Goal: Find specific page/section

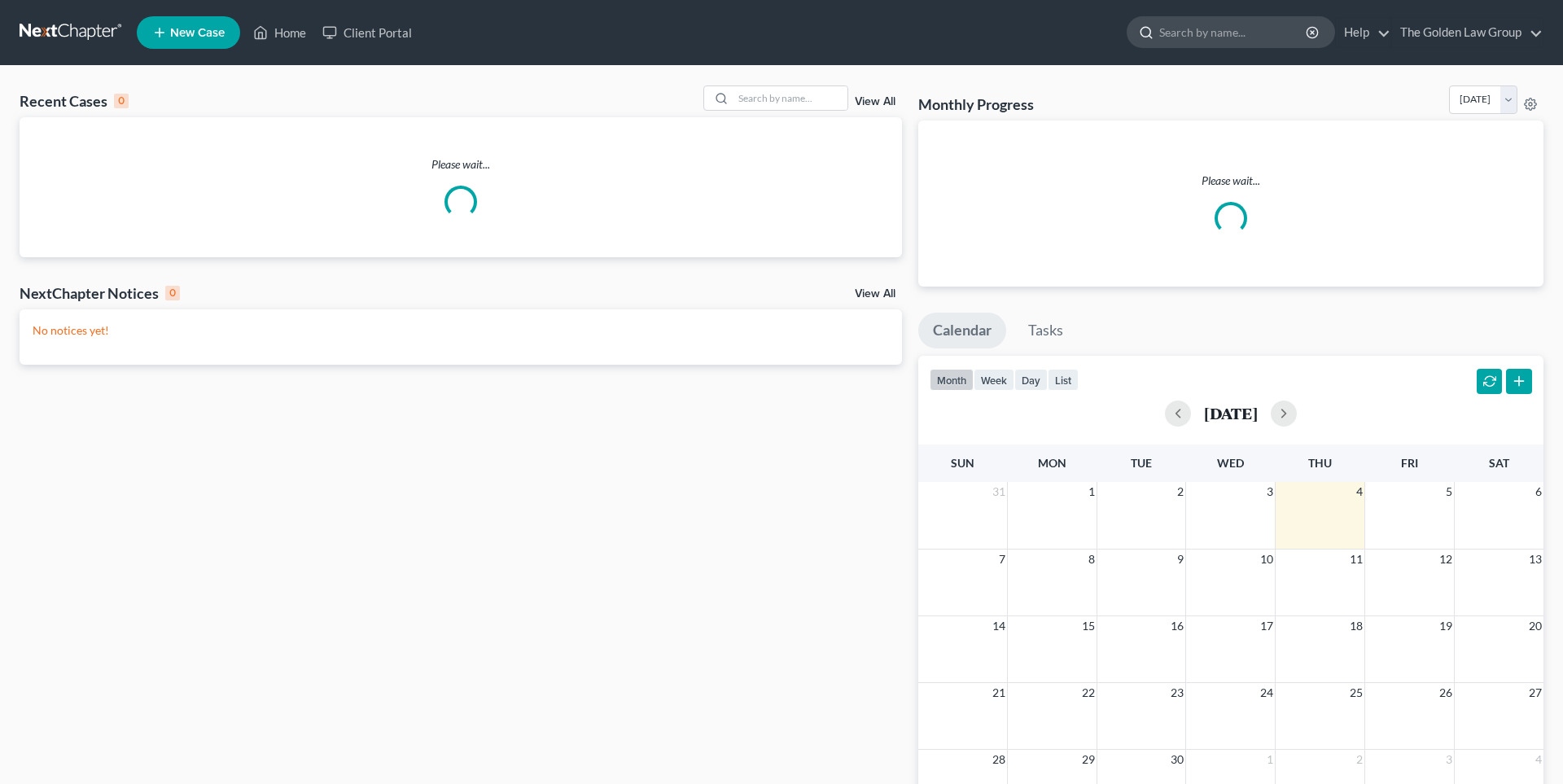
click at [1232, 28] on input "search" at bounding box center [1233, 32] width 149 height 30
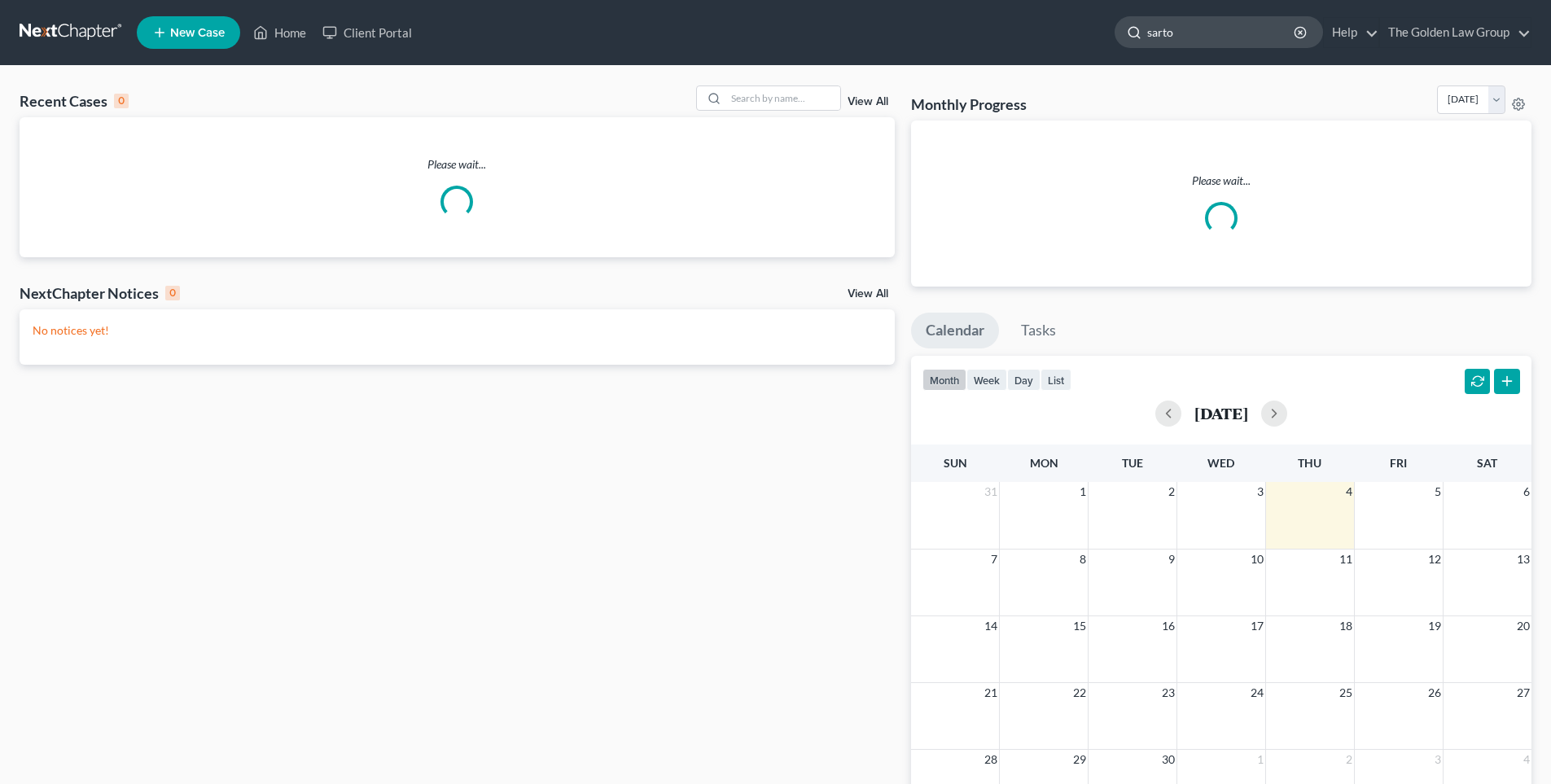
type input "[PERSON_NAME]"
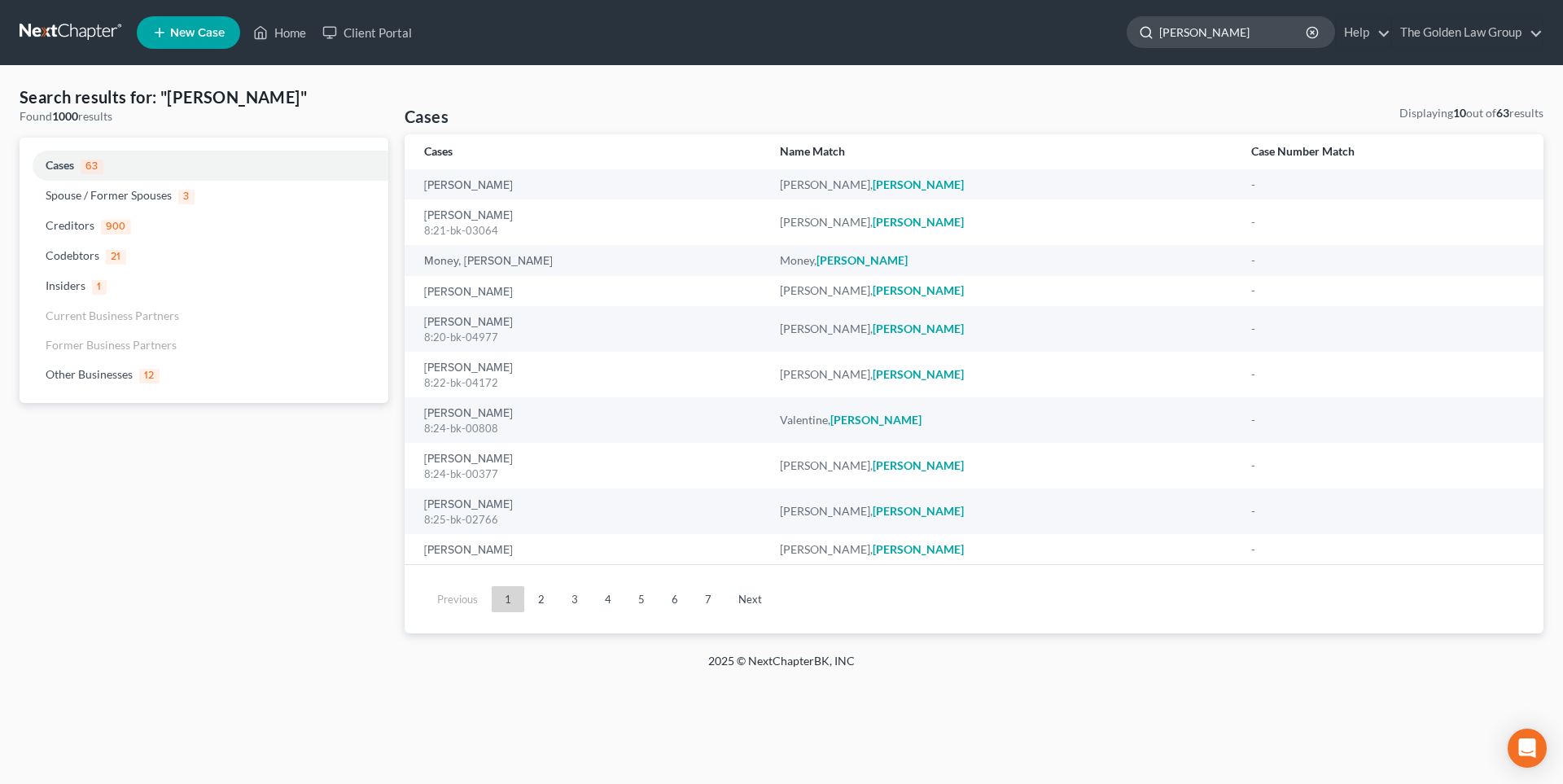
click at [1206, 34] on input "[PERSON_NAME]" at bounding box center [1233, 32] width 149 height 30
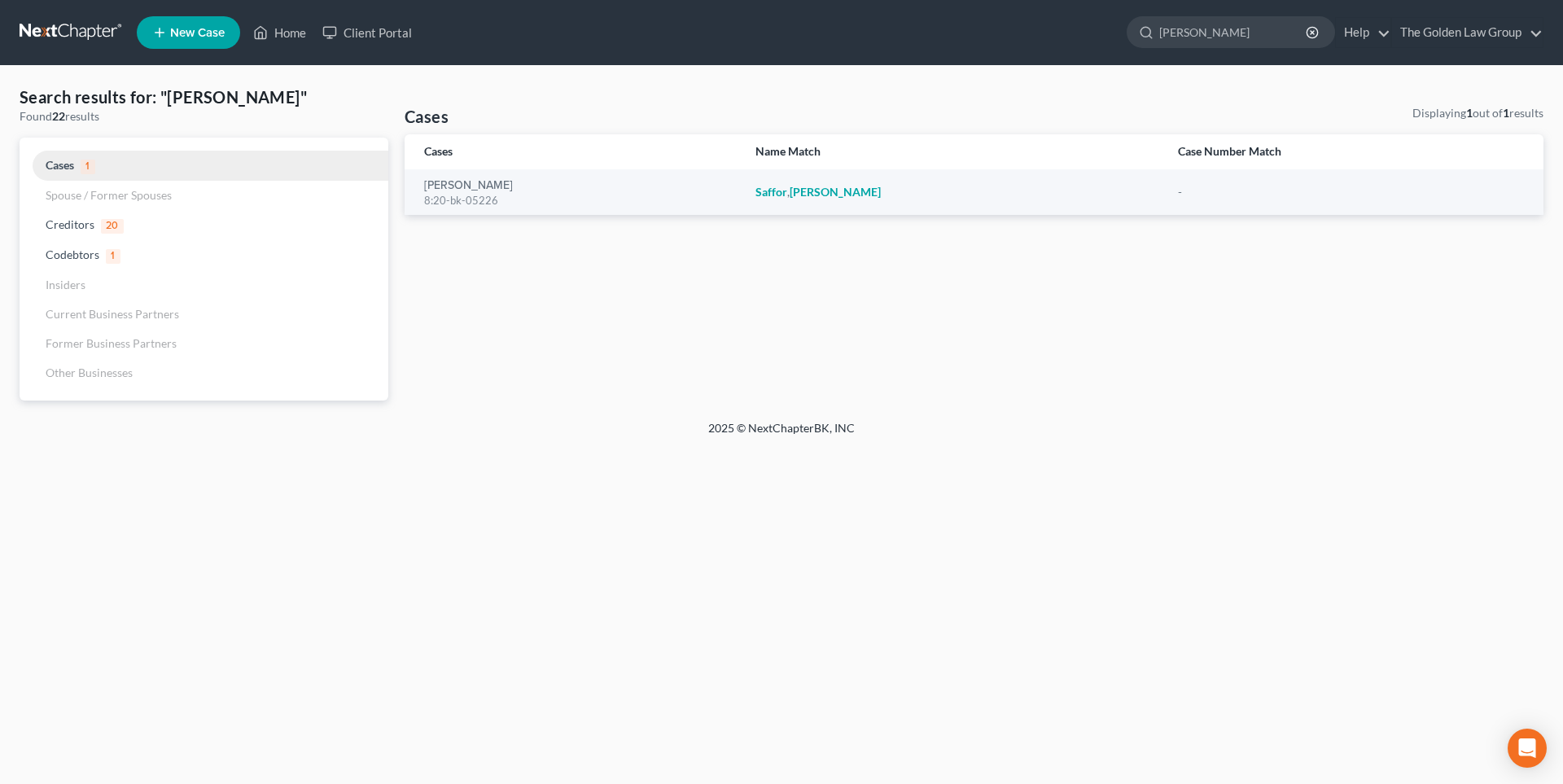
click at [70, 165] on span "Cases" at bounding box center [60, 165] width 28 height 14
drag, startPoint x: 1238, startPoint y: 33, endPoint x: 981, endPoint y: 36, distance: 257.0
click at [981, 36] on ul "New Case Home Client Portal [PERSON_NAME] - No Result - Other Businesses [PERSO…" at bounding box center [840, 33] width 1407 height 42
type input "[PERSON_NAME]"
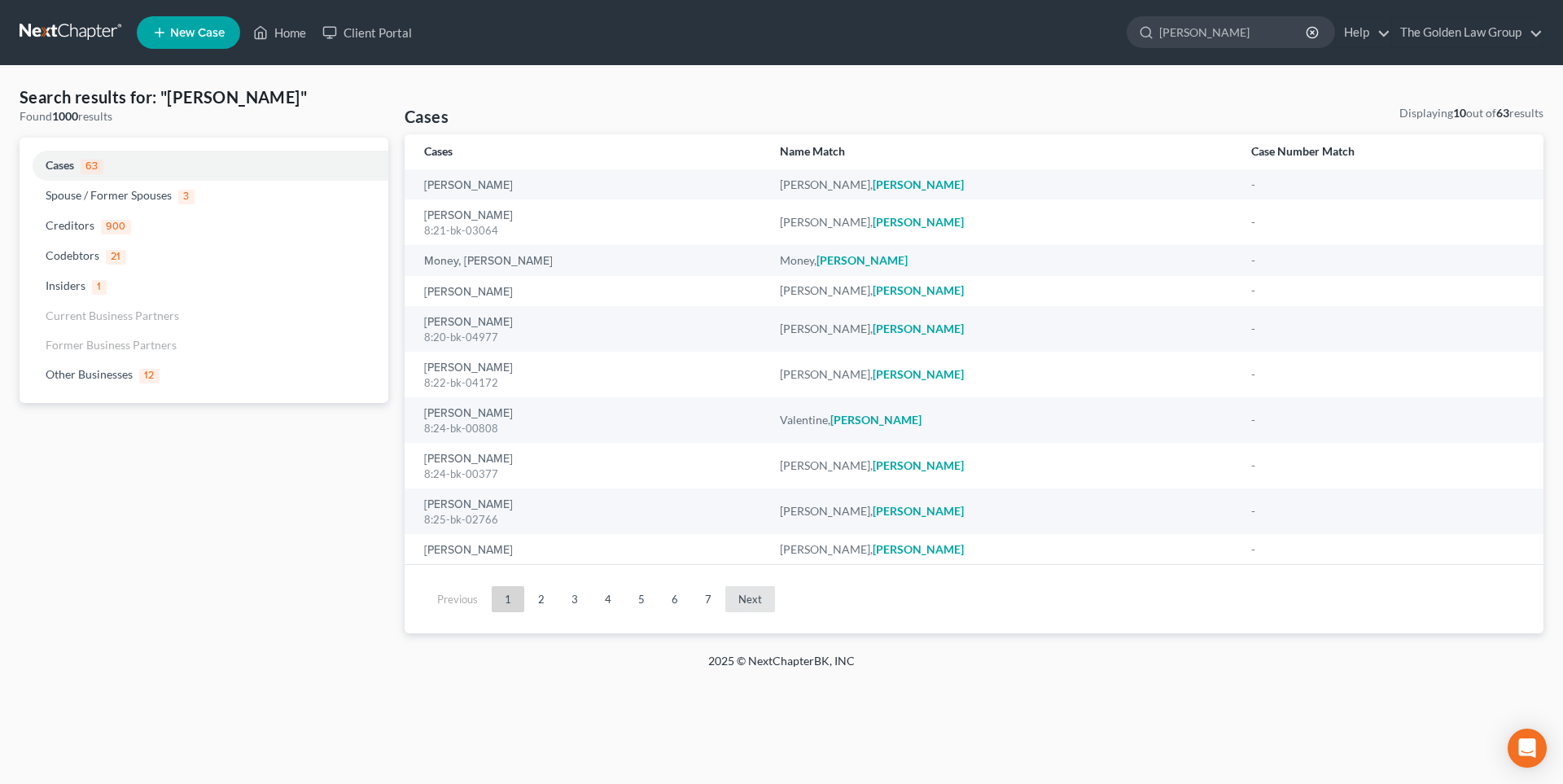
click at [737, 597] on link "Next" at bounding box center [750, 599] width 49 height 26
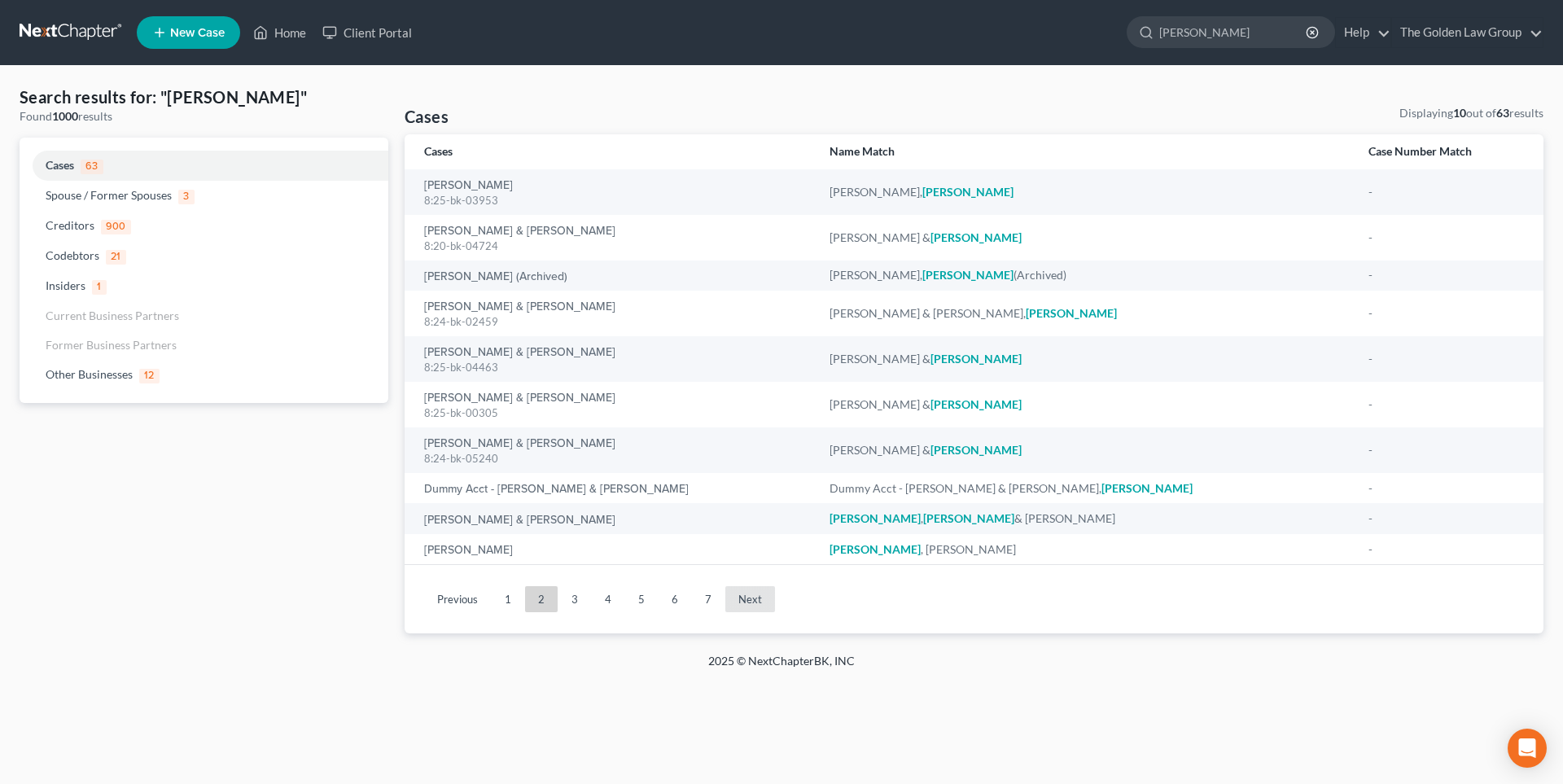
click at [737, 597] on link "Next" at bounding box center [750, 599] width 49 height 26
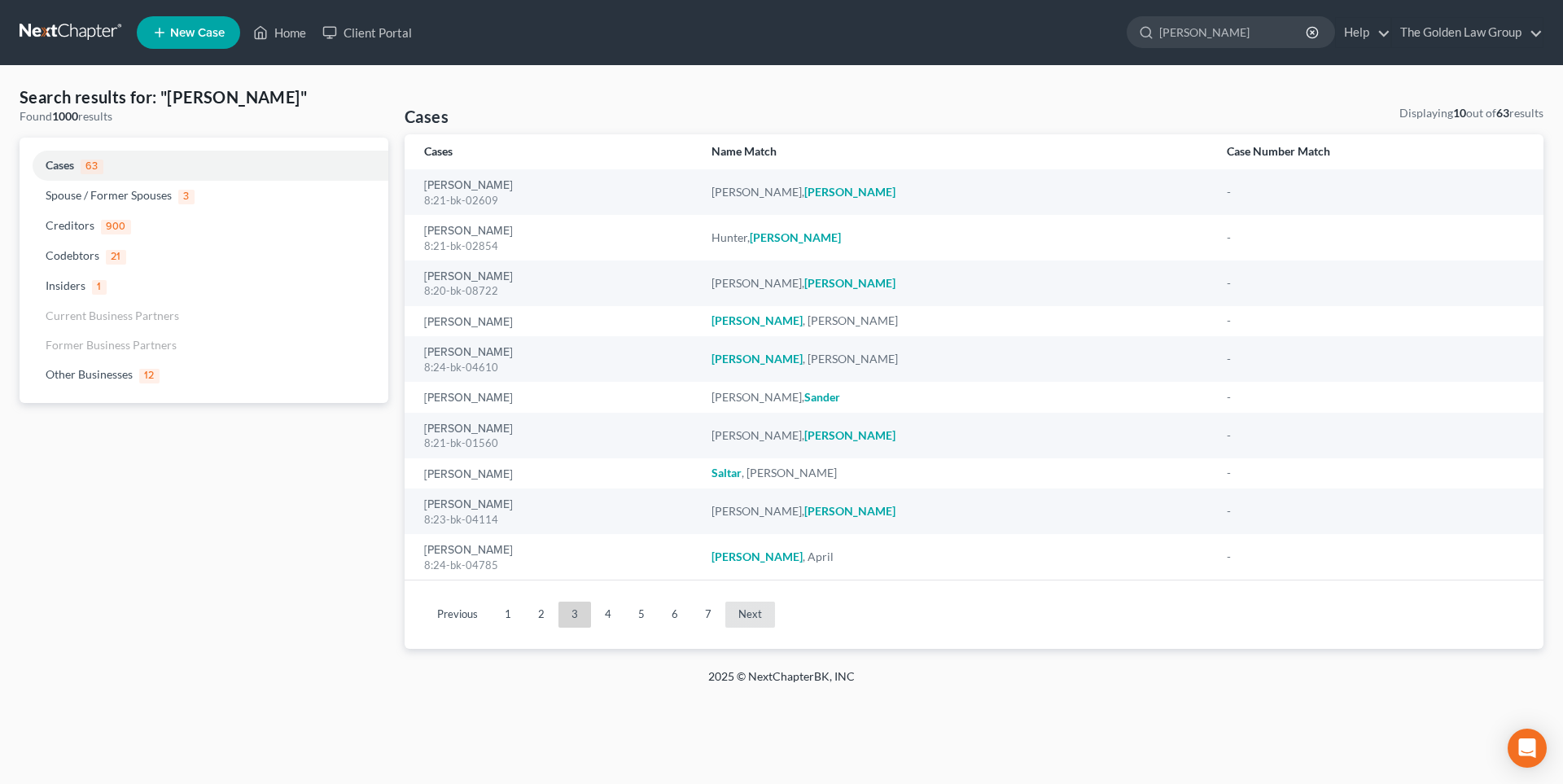
click at [737, 597] on ul "Previous 1 2 3 4 5 6 7 Next" at bounding box center [974, 615] width 1113 height 42
click at [702, 610] on link "7" at bounding box center [707, 615] width 33 height 26
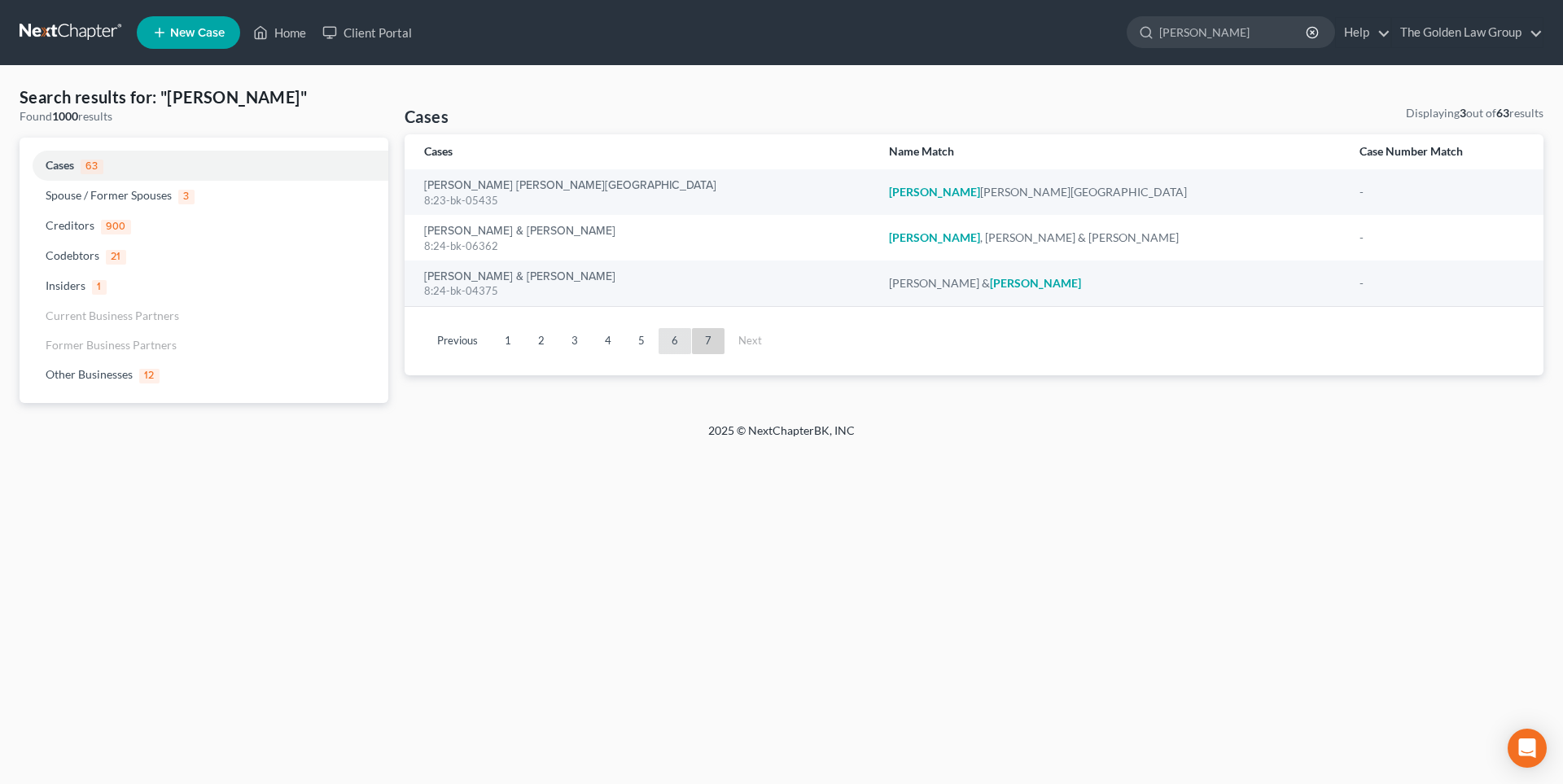
click at [675, 343] on link "6" at bounding box center [675, 341] width 33 height 26
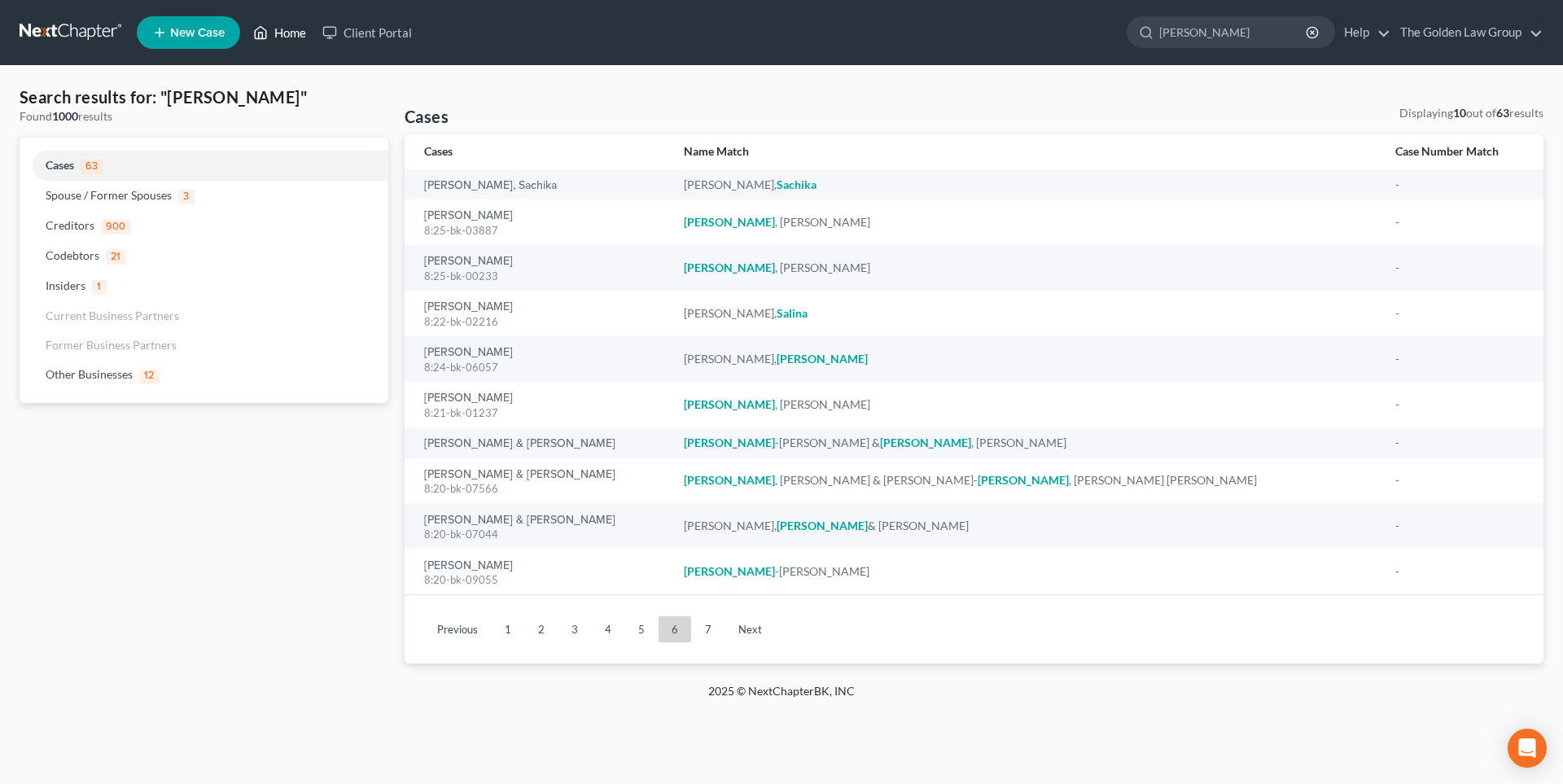
click at [285, 36] on link "Home" at bounding box center [279, 32] width 70 height 29
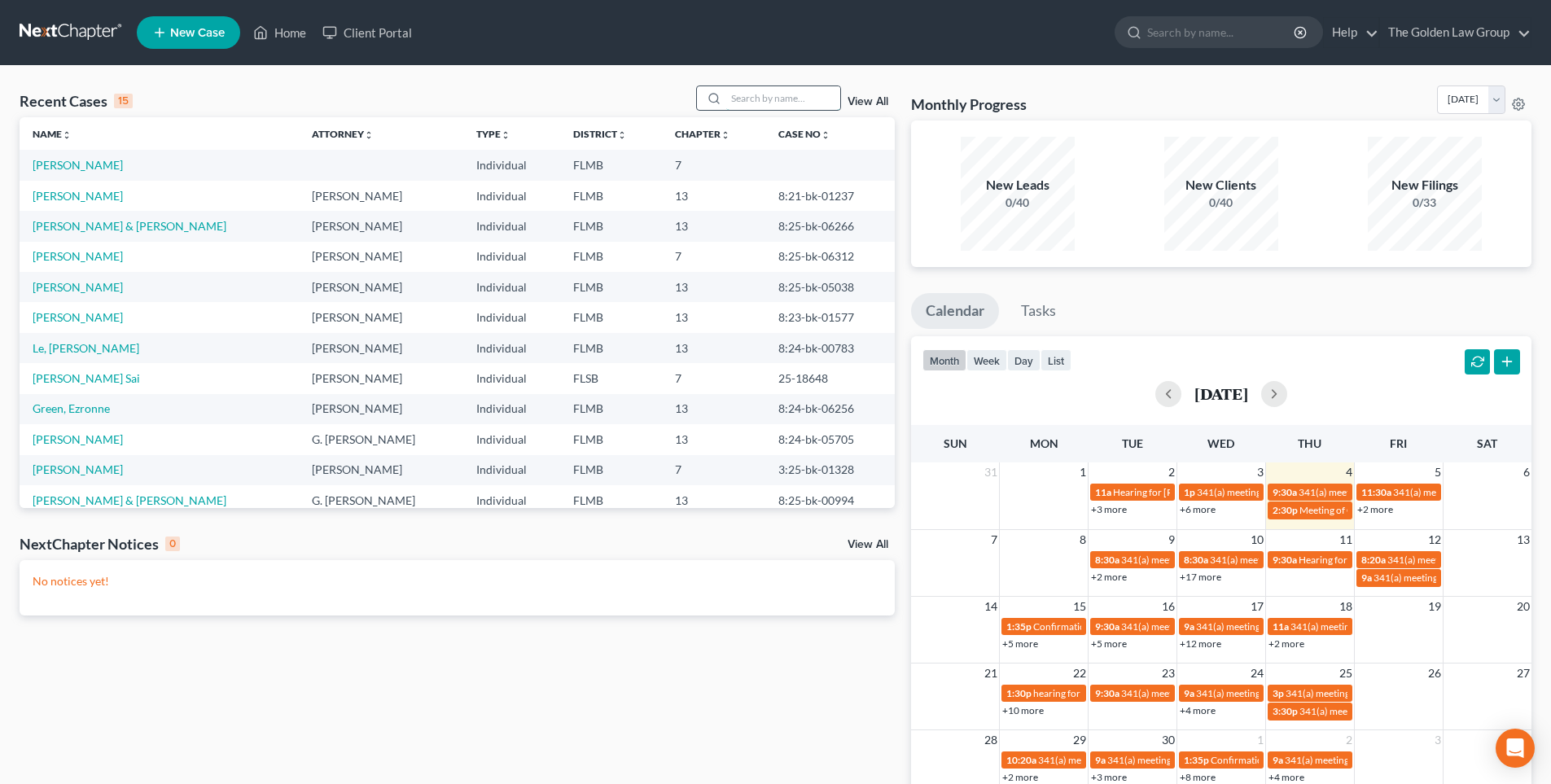
click at [798, 98] on input "search" at bounding box center [783, 98] width 114 height 24
type input "[PERSON_NAME]"
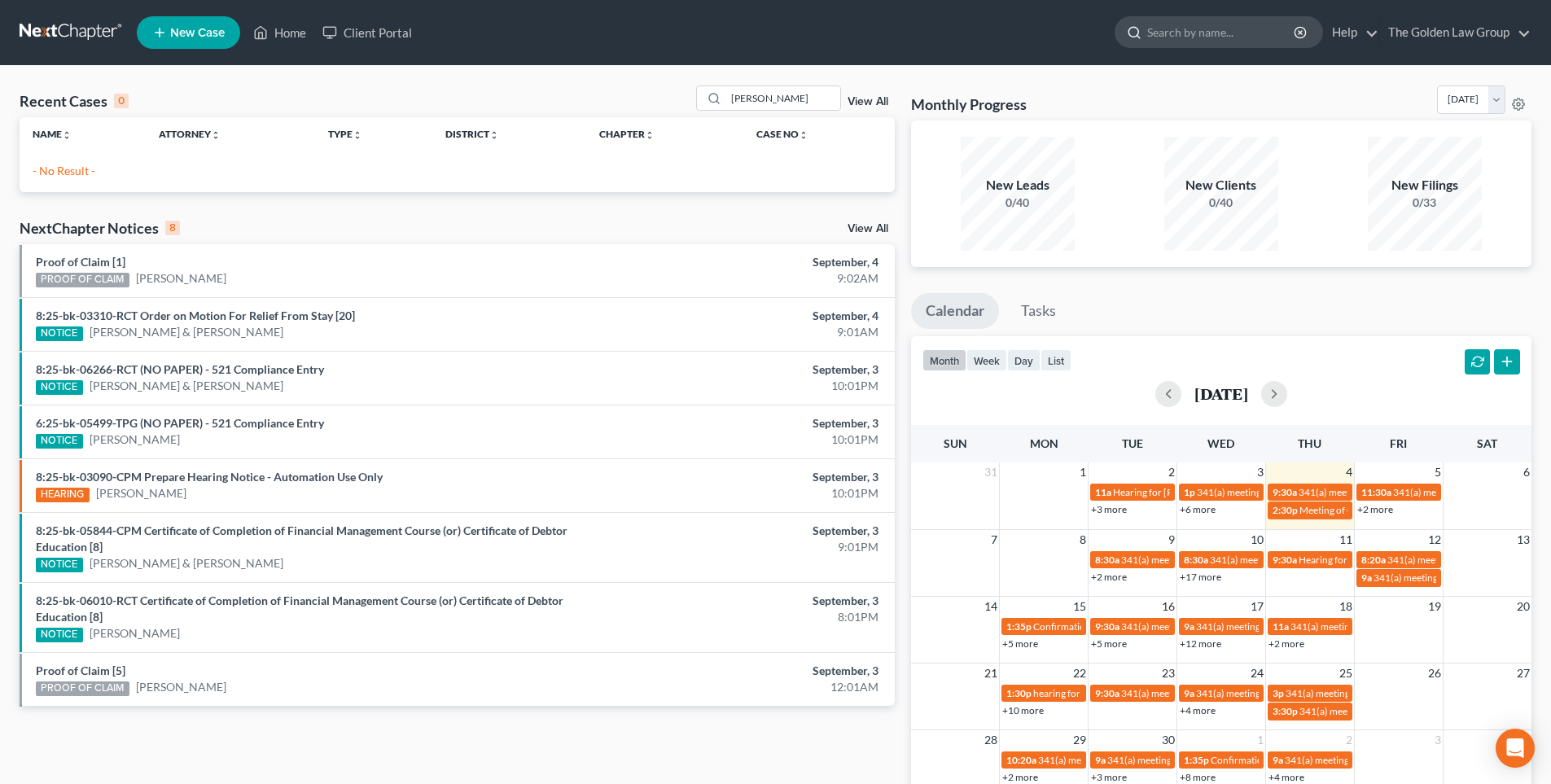
click at [1182, 33] on input "search" at bounding box center [1221, 32] width 149 height 30
type input "[PERSON_NAME]"
